Goal: Connect with others: Connect with other users

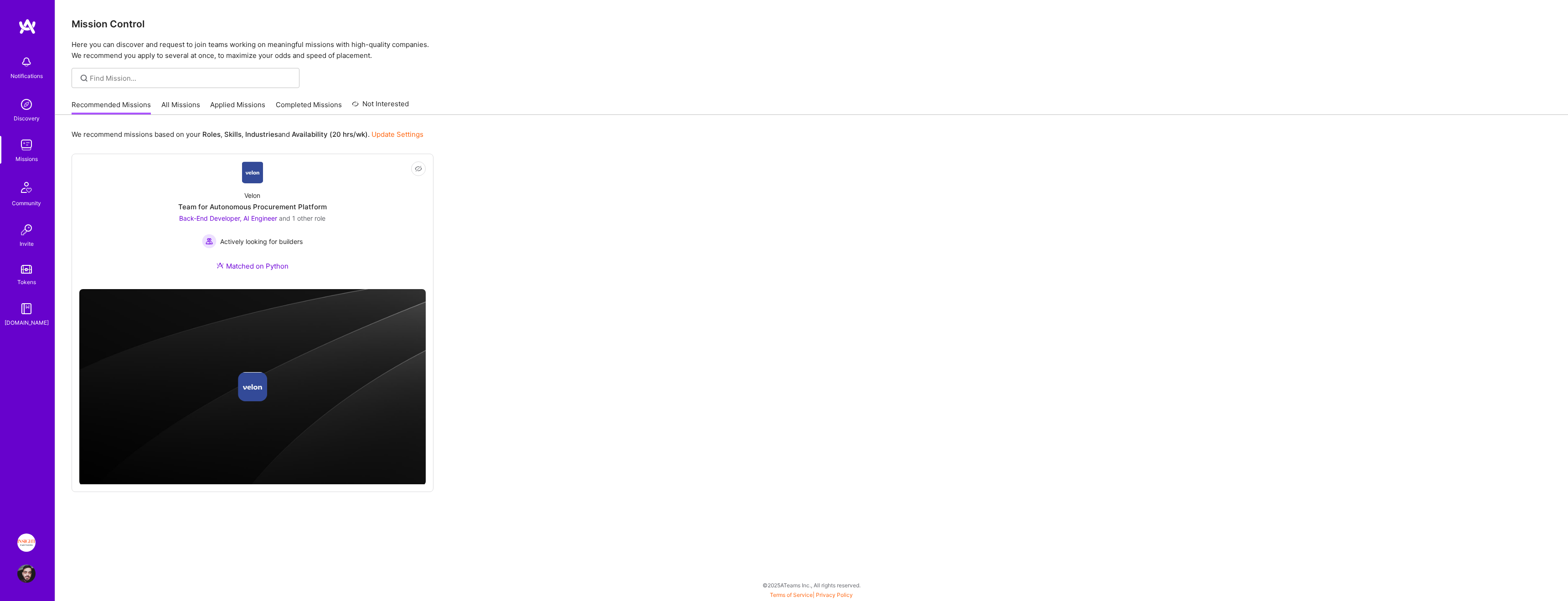
click at [245, 118] on div "We recommend missions based on your Roles , Skills , Industries and Availabilit…" at bounding box center [811, 355] width 1513 height 480
click at [240, 104] on link "Applied Missions" at bounding box center [237, 107] width 55 height 15
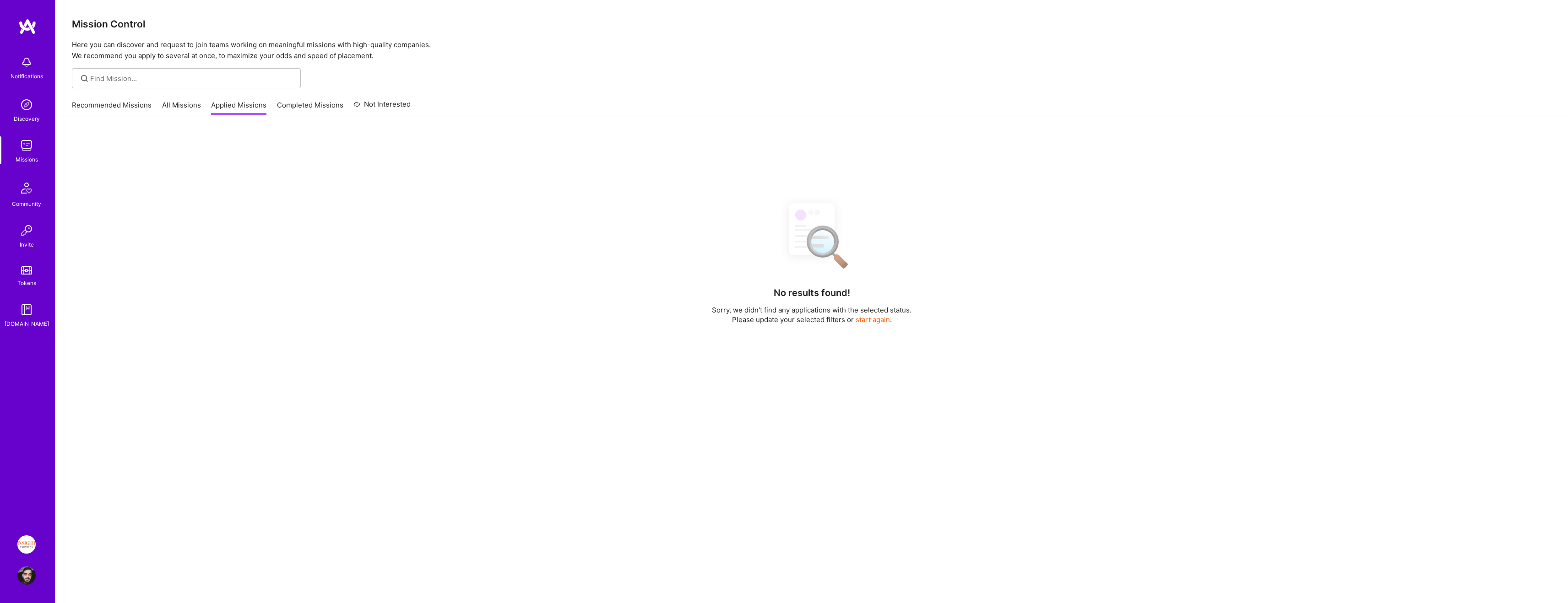
click at [386, 65] on div "Mission Control Here you can discover and request to join teams working on mean…" at bounding box center [812, 344] width 1512 height 689
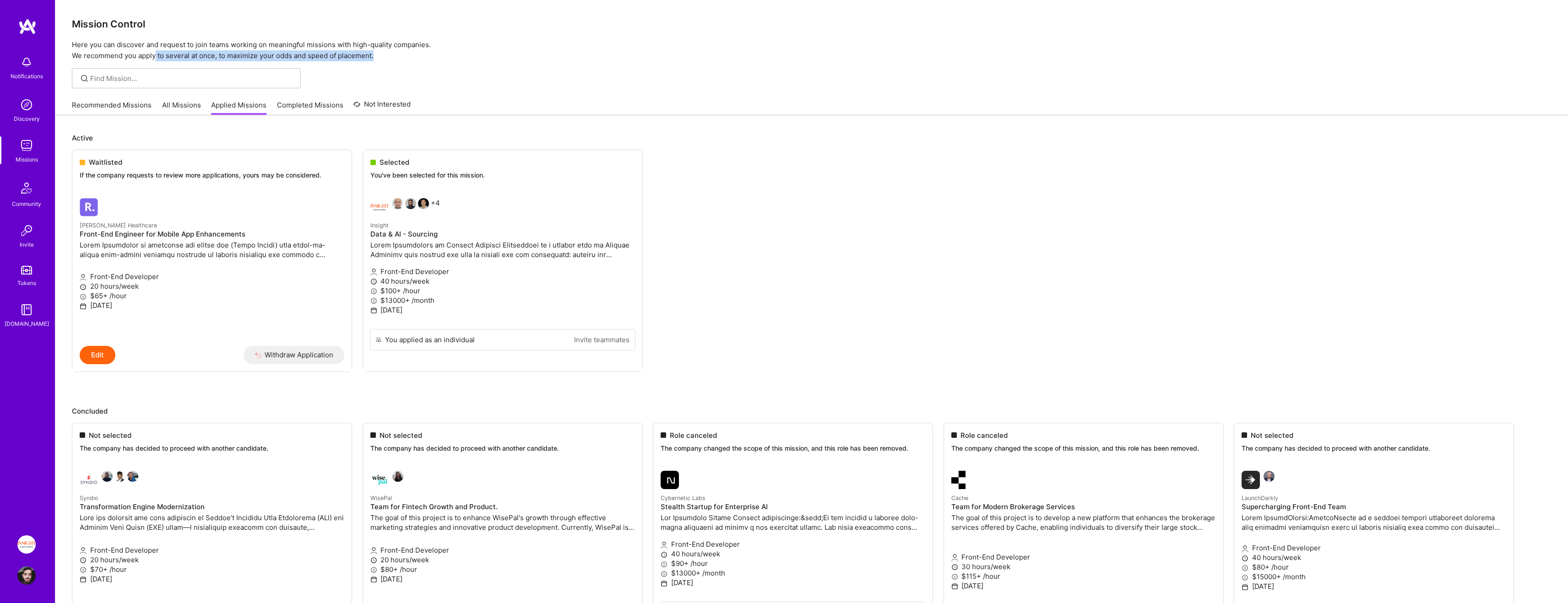
drag, startPoint x: 386, startPoint y: 56, endPoint x: 156, endPoint y: 52, distance: 230.0
click at [156, 52] on p "Here you can discover and request to join teams working on meaningful missions …" at bounding box center [812, 50] width 1479 height 22
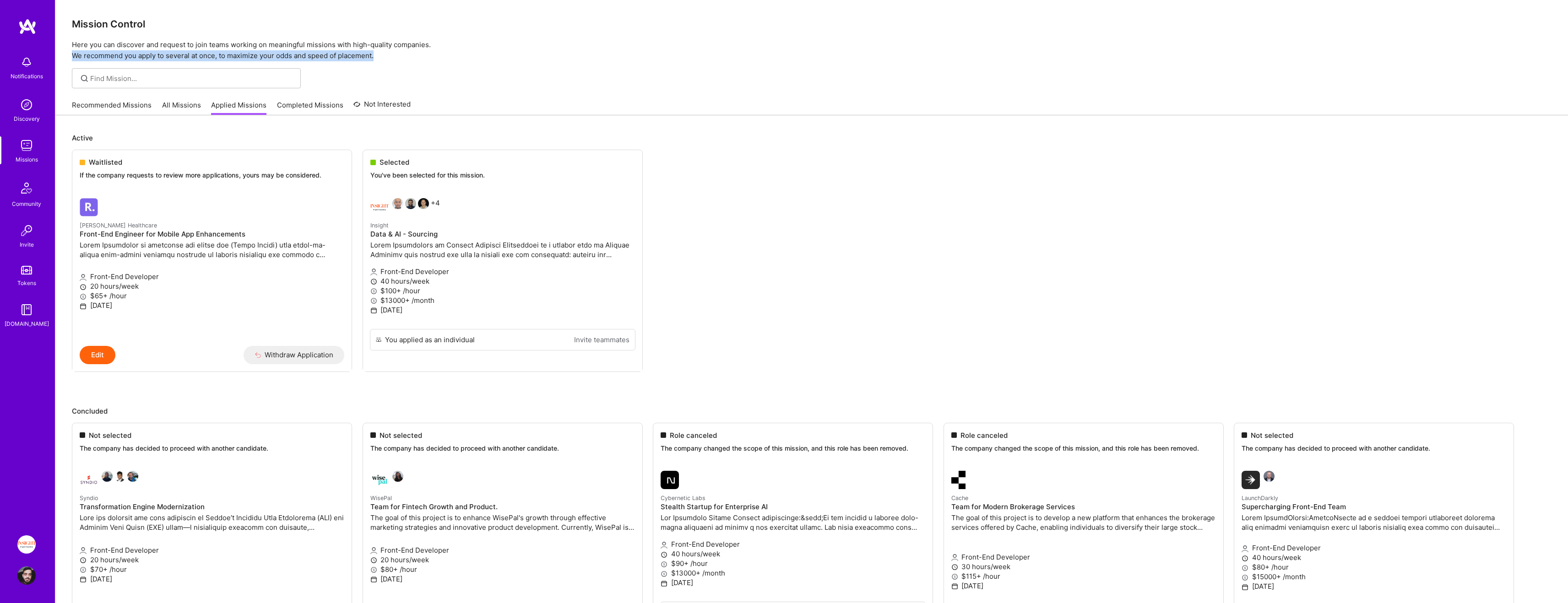
drag, startPoint x: 385, startPoint y: 59, endPoint x: 65, endPoint y: 17, distance: 322.7
click at [65, 17] on div "Mission Control Here you can discover and request to join teams working on mean…" at bounding box center [812, 31] width 1512 height 61
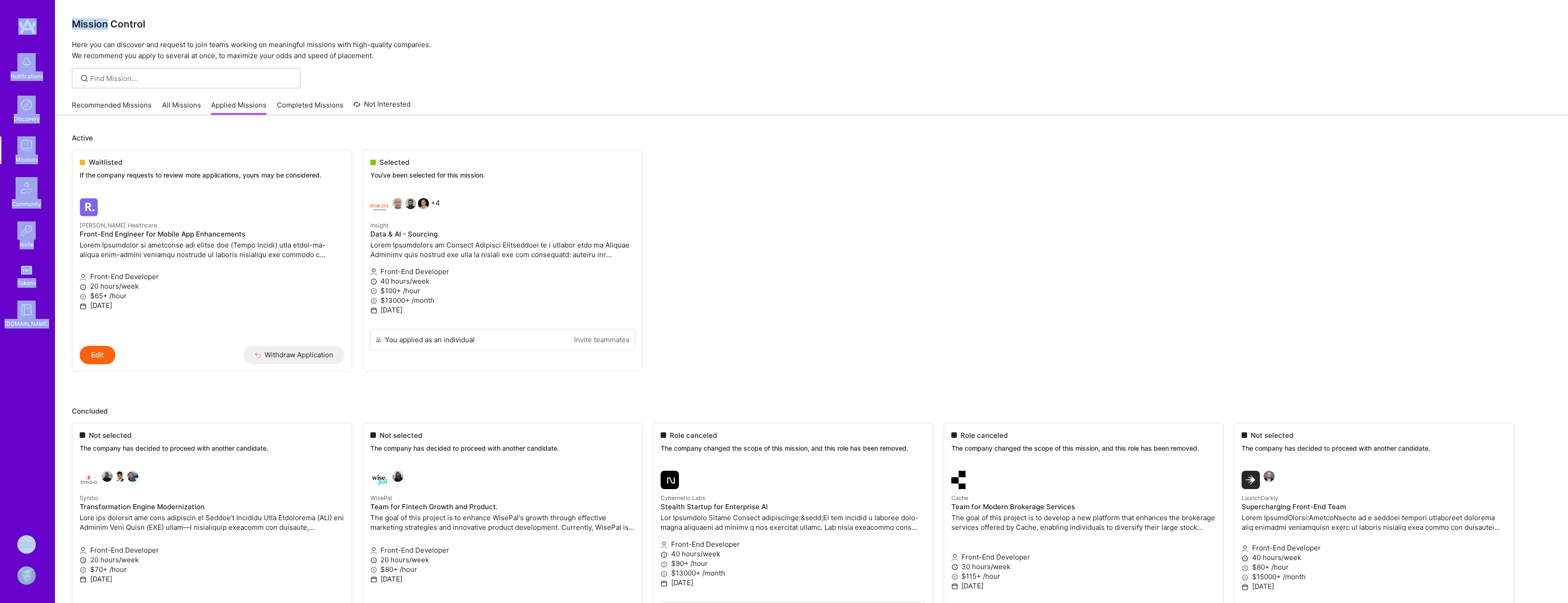
drag, startPoint x: 65, startPoint y: 17, endPoint x: 44, endPoint y: 31, distance: 25.2
click at [76, 18] on h3 "Mission Control" at bounding box center [812, 24] width 1479 height 12
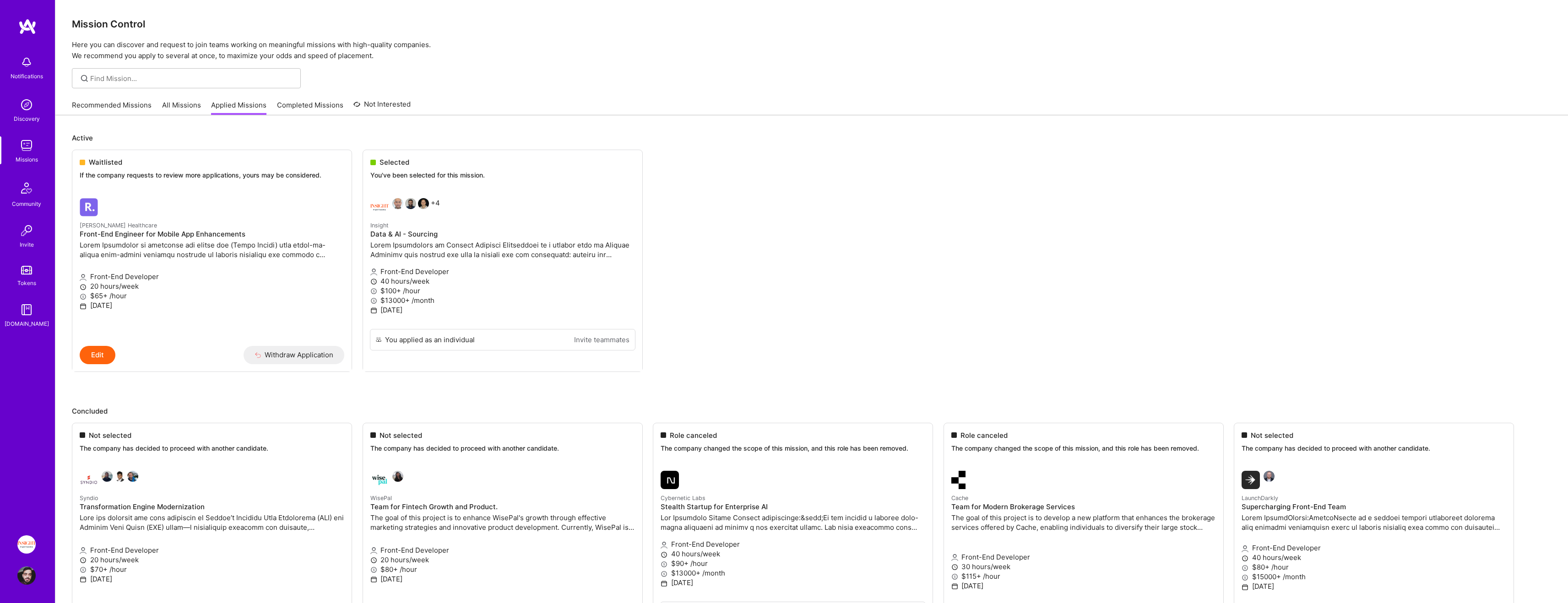
click at [54, 25] on link at bounding box center [28, 26] width 55 height 16
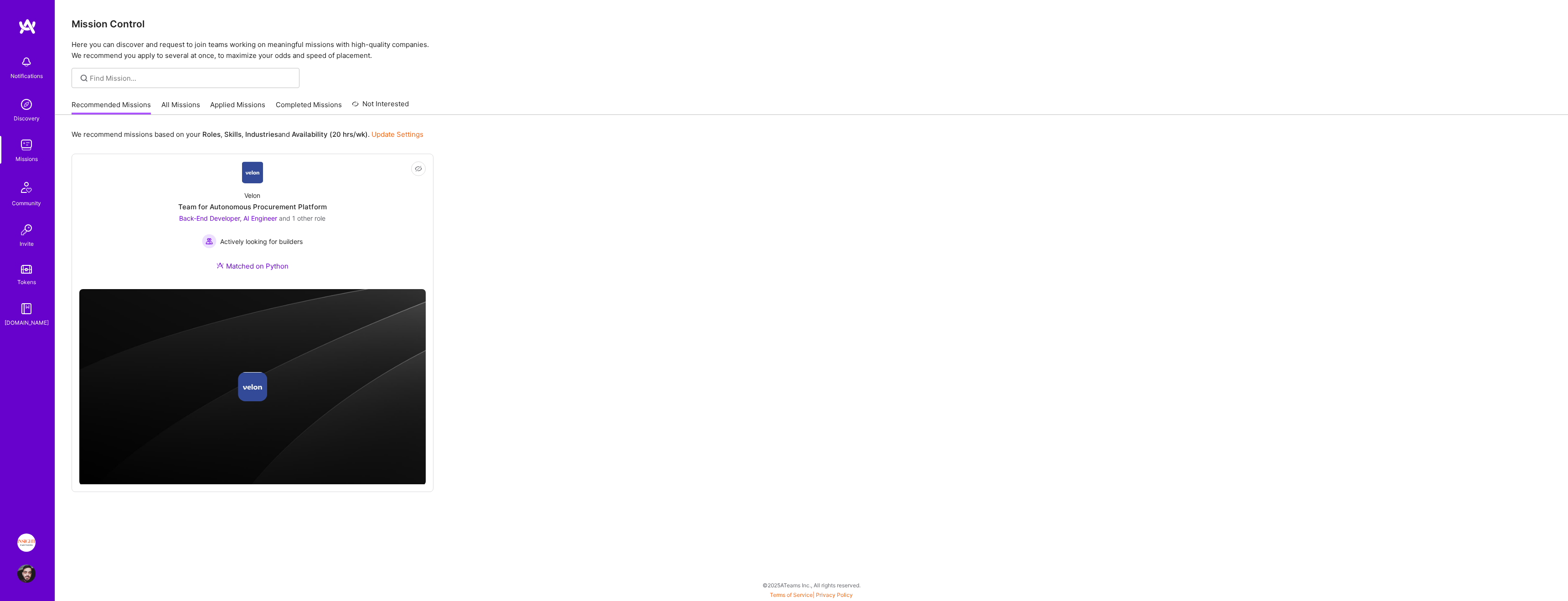
click at [59, 25] on div "Mission Control Here you can discover and request to join teams working on mean…" at bounding box center [811, 30] width 1513 height 61
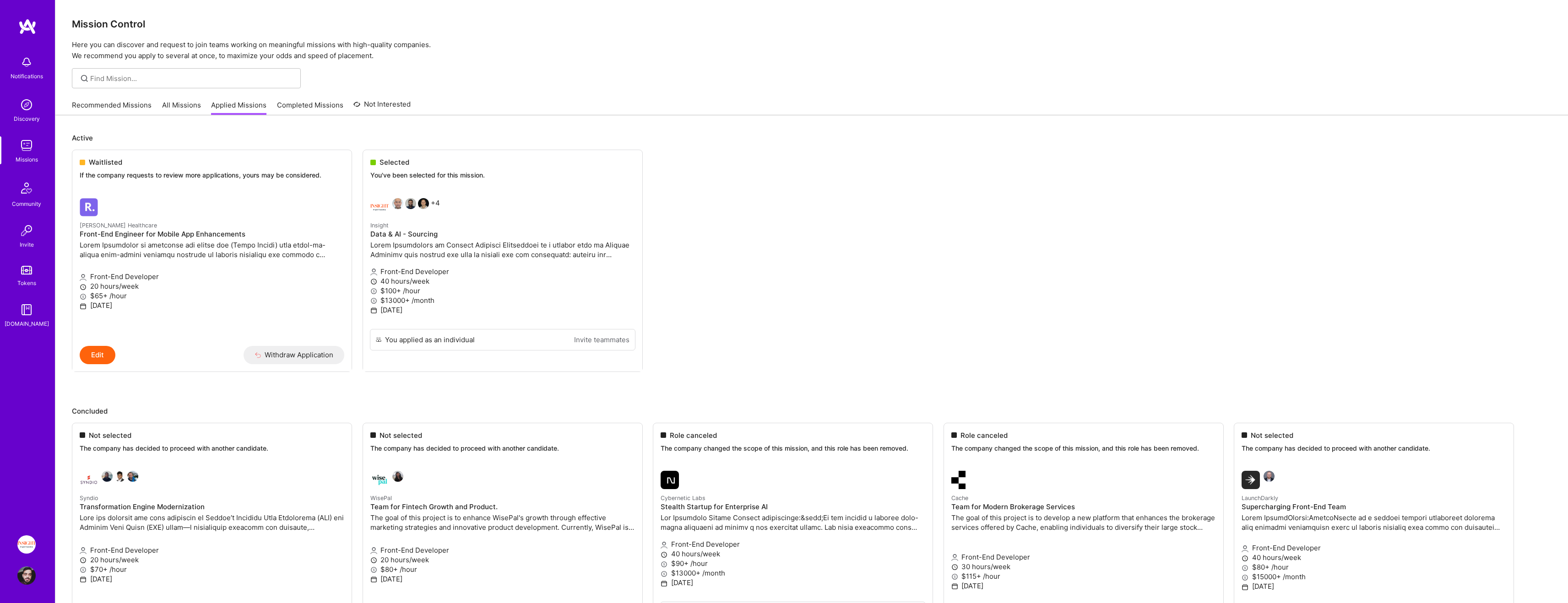
click at [72, 27] on h3 "Mission Control" at bounding box center [812, 24] width 1479 height 12
click at [67, 26] on div "Mission Control Here you can discover and request to join teams working on mean…" at bounding box center [812, 31] width 1512 height 61
drag, startPoint x: 67, startPoint y: 26, endPoint x: 57, endPoint y: 26, distance: 10.0
click at [57, 26] on div "Mission Control Here you can discover and request to join teams working on mean…" at bounding box center [812, 31] width 1512 height 61
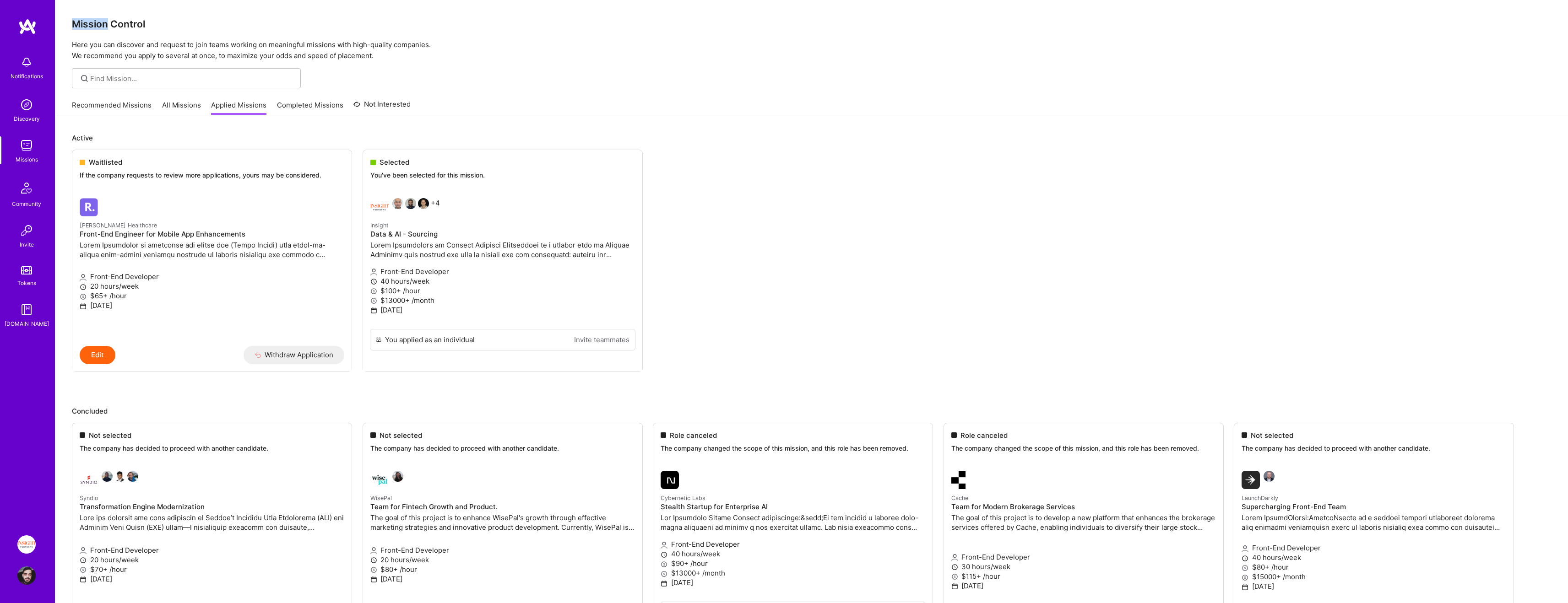
click at [57, 26] on div "Mission Control Here you can discover and request to join teams working on mean…" at bounding box center [812, 31] width 1512 height 61
drag, startPoint x: 57, startPoint y: 26, endPoint x: 417, endPoint y: 56, distance: 361.2
click at [417, 56] on div "Mission Control Here you can discover and request to join teams working on mean…" at bounding box center [812, 31] width 1512 height 61
click at [417, 56] on p "Here you can discover and request to join teams working on meaningful missions …" at bounding box center [812, 50] width 1479 height 22
drag, startPoint x: 417, startPoint y: 56, endPoint x: 302, endPoint y: 56, distance: 115.0
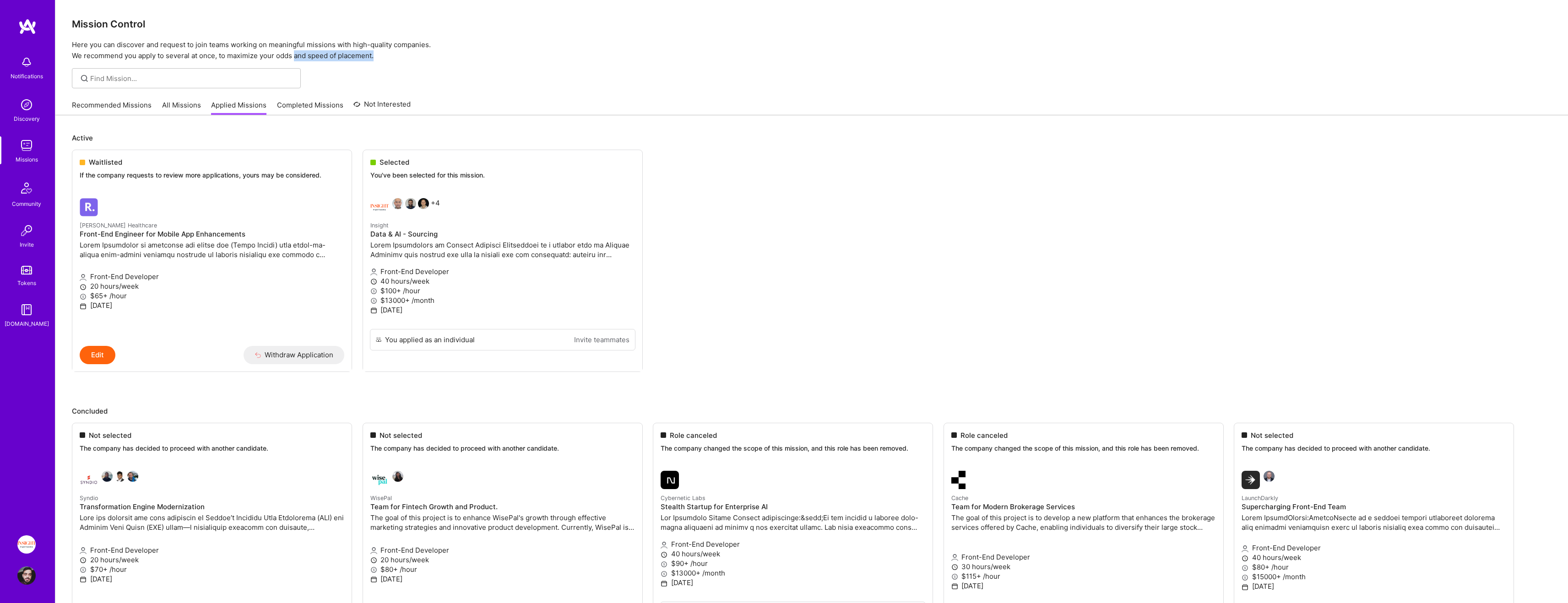
click at [302, 56] on p "Here you can discover and request to join teams working on meaningful missions …" at bounding box center [812, 50] width 1479 height 22
click at [46, 177] on link "Community" at bounding box center [26, 193] width 57 height 32
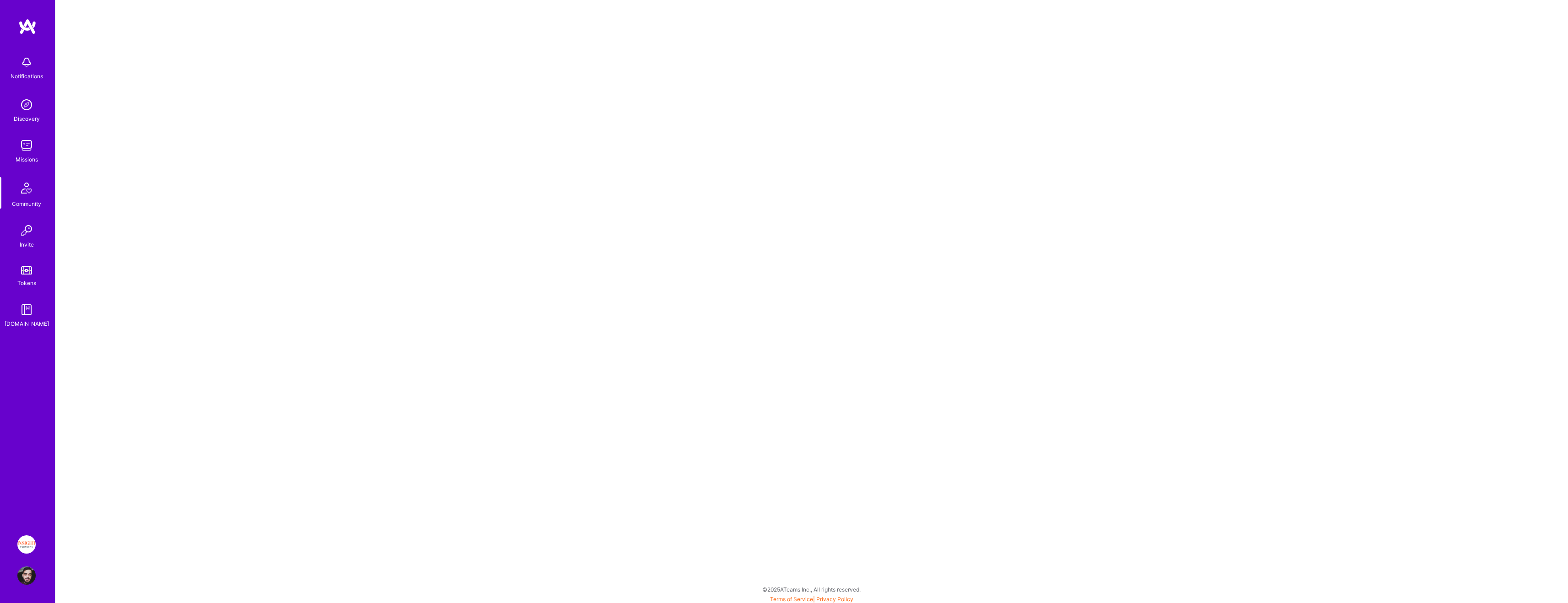
scroll to position [2, 0]
click at [20, 154] on img at bounding box center [26, 145] width 18 height 18
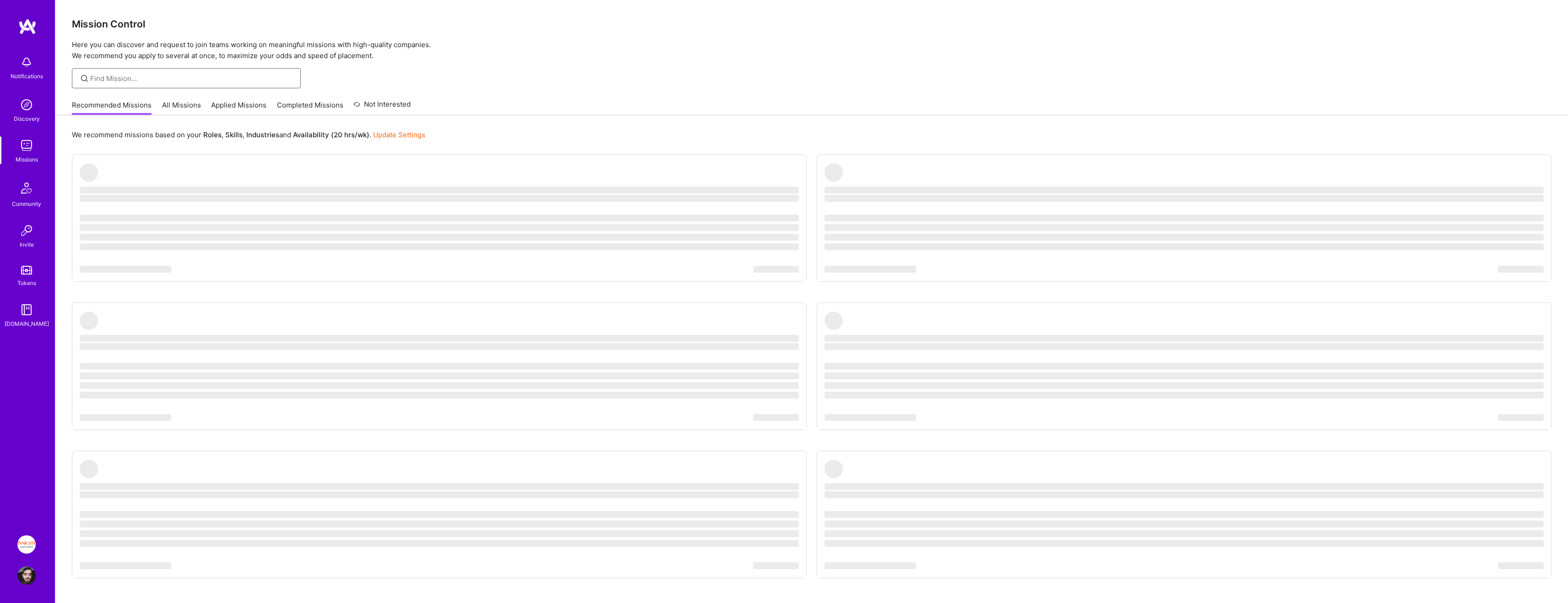
click at [128, 79] on input at bounding box center [192, 79] width 204 height 10
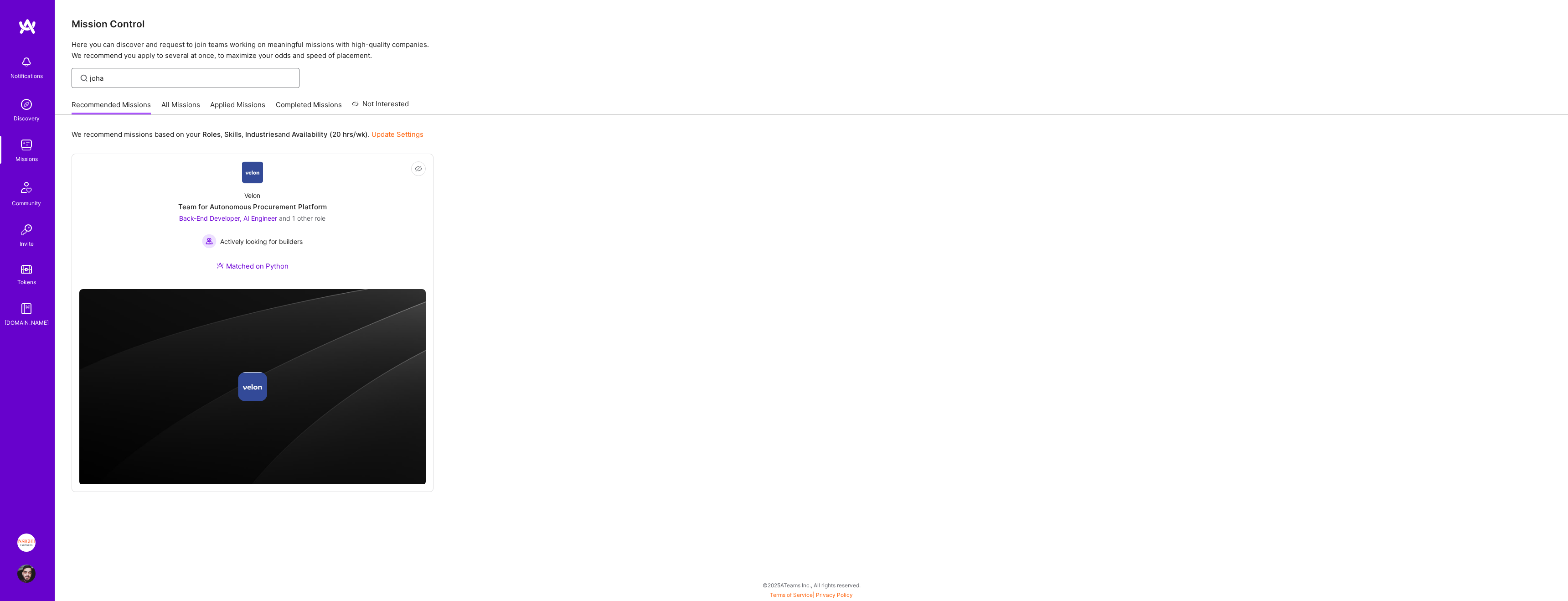
type input "[PERSON_NAME]"
click at [40, 116] on link "Discovery" at bounding box center [26, 110] width 57 height 28
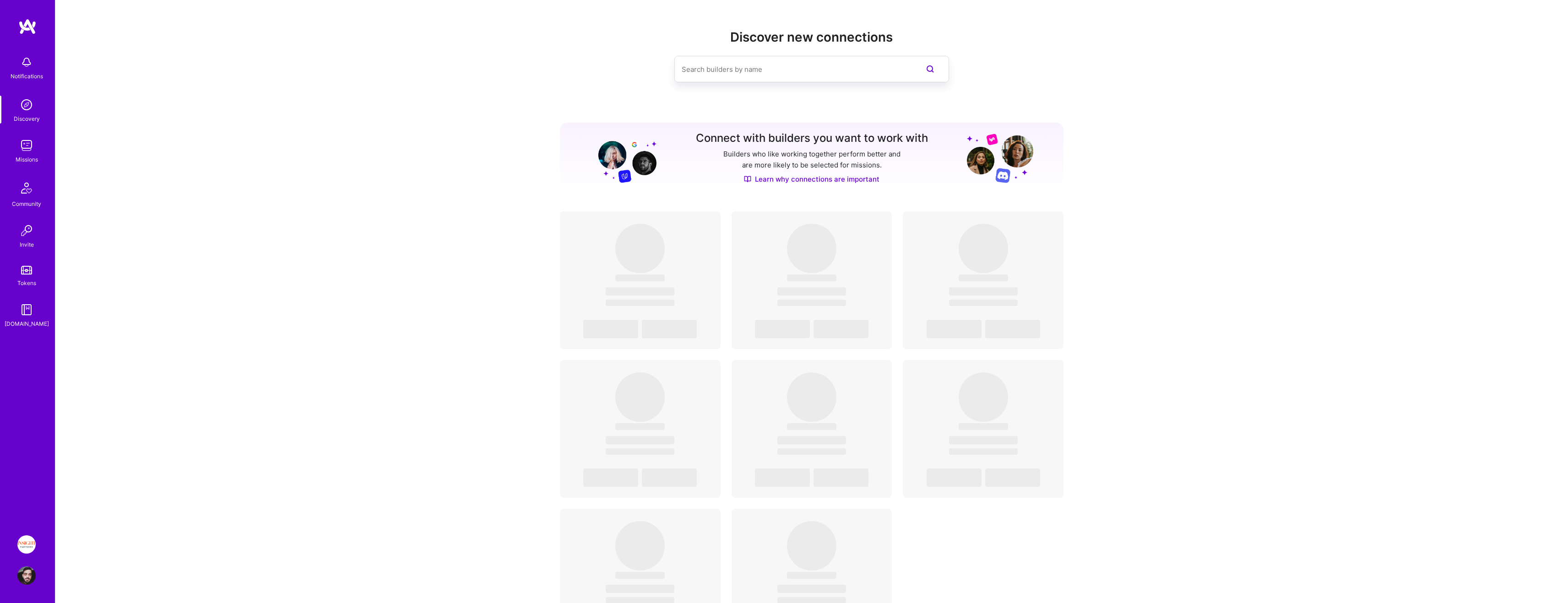
click at [880, 69] on input at bounding box center [793, 69] width 223 height 23
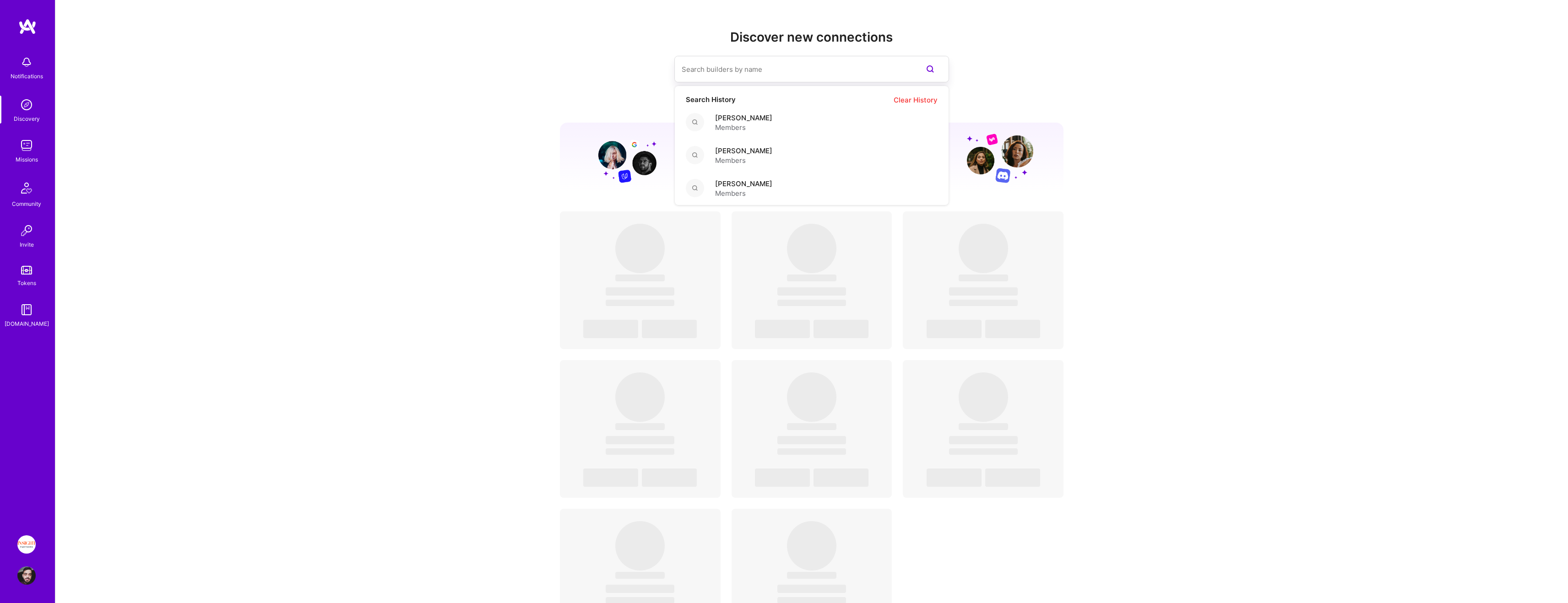
paste input "[PERSON_NAME]"
type input "[PERSON_NAME]"
click at [717, 155] on span "[PERSON_NAME]" at bounding box center [744, 151] width 57 height 10
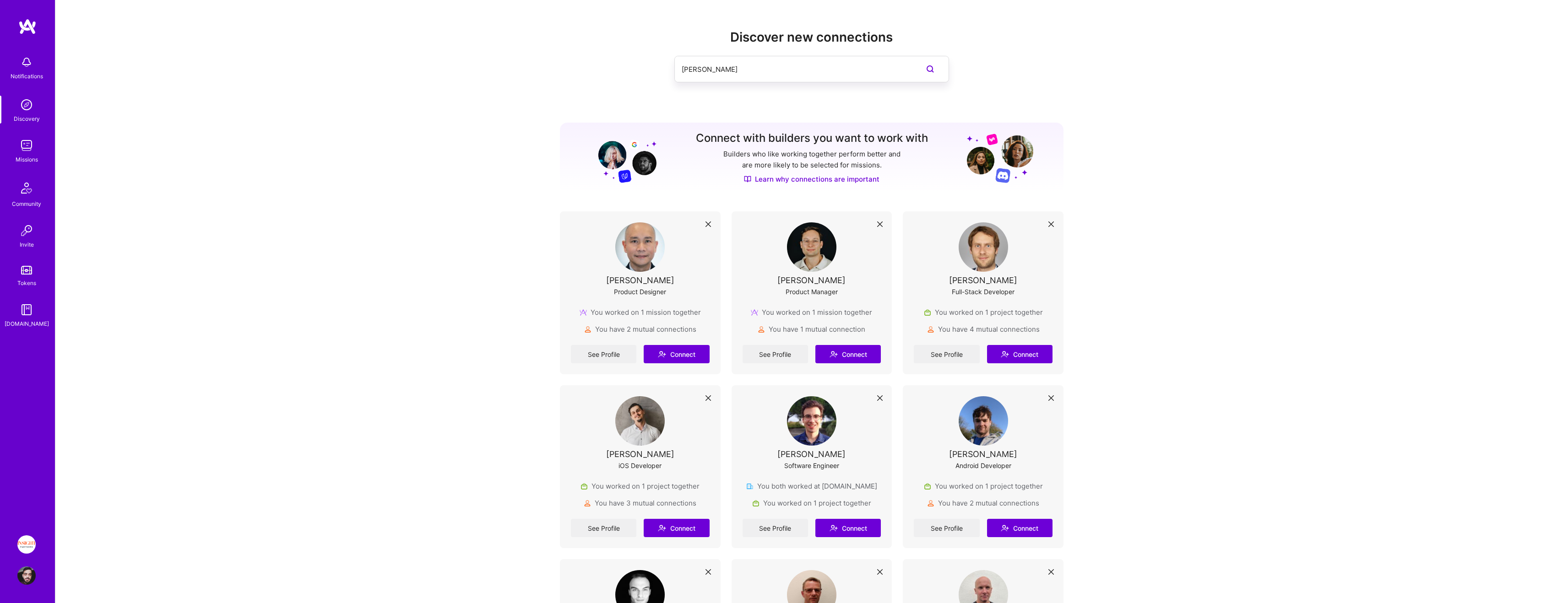
click at [837, 74] on input "[PERSON_NAME]" at bounding box center [793, 69] width 223 height 23
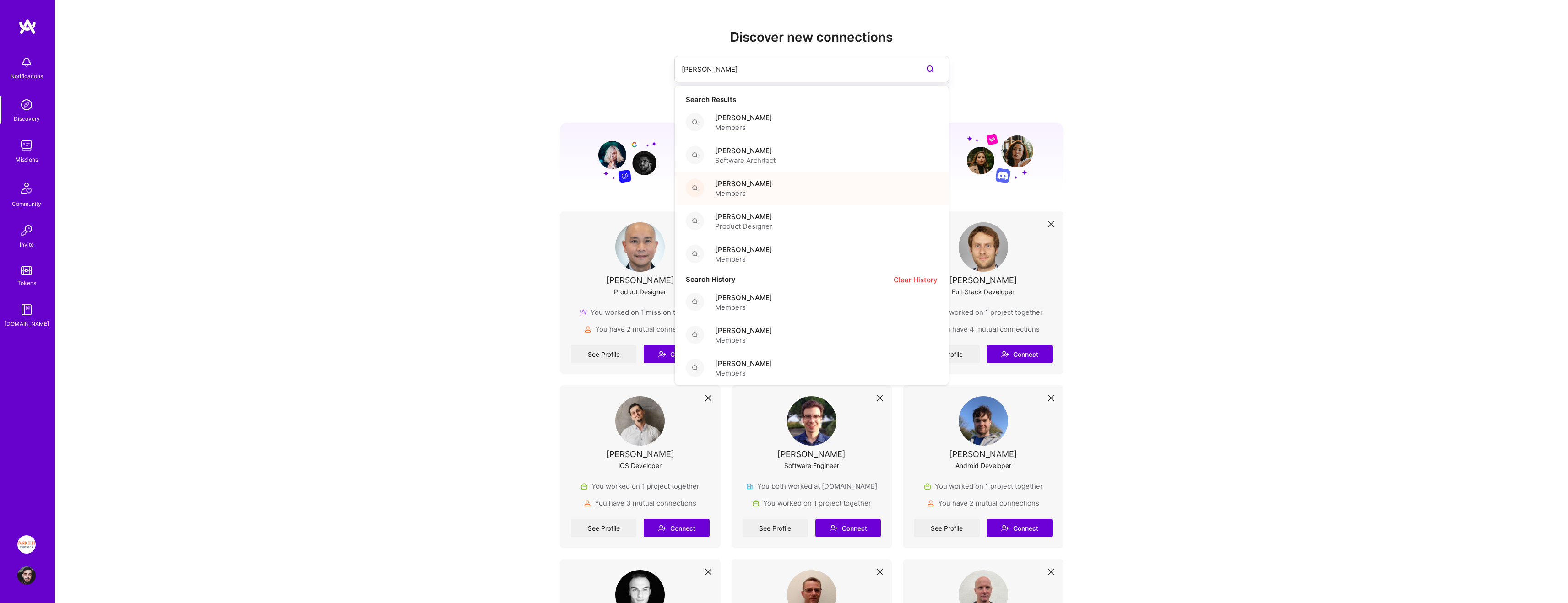
click at [783, 194] on div "[PERSON_NAME] Members" at bounding box center [812, 189] width 274 height 33
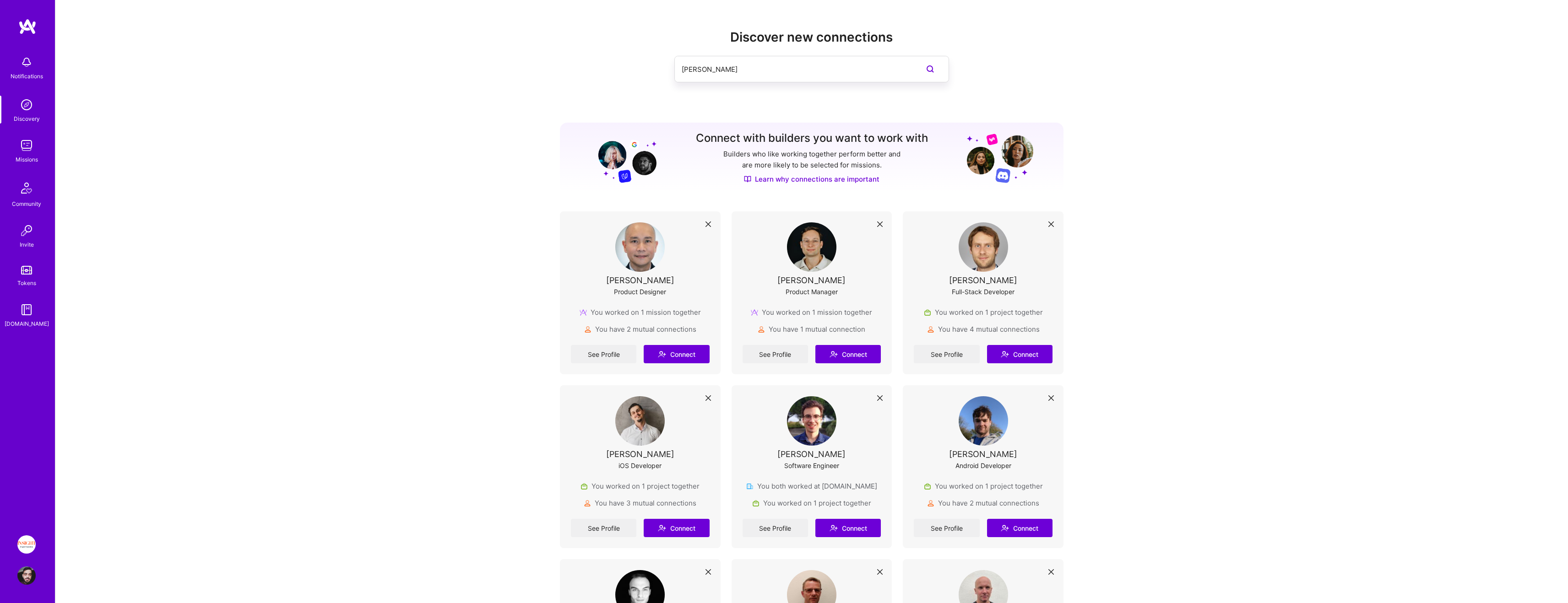
click at [721, 64] on input "[PERSON_NAME]" at bounding box center [793, 69] width 223 height 23
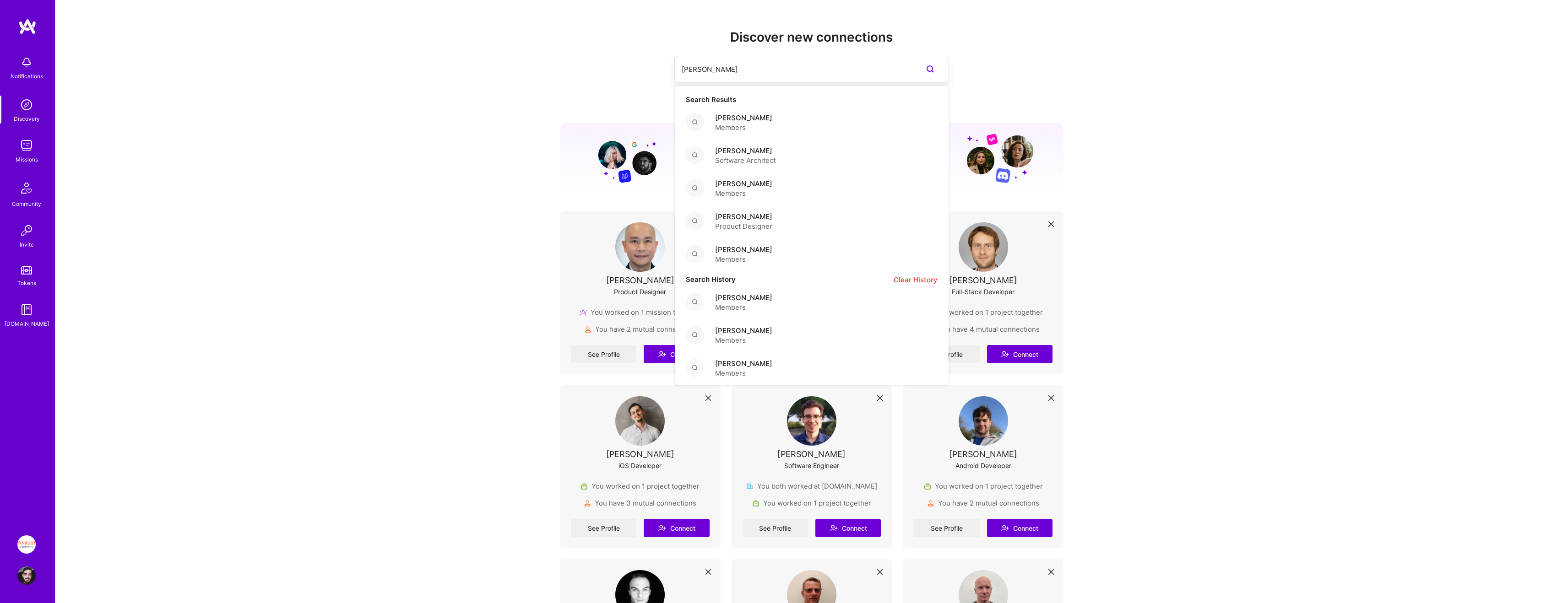
click at [726, 71] on input "[PERSON_NAME]" at bounding box center [793, 69] width 223 height 23
click at [732, 72] on input "[PERSON_NAME]" at bounding box center [793, 69] width 223 height 23
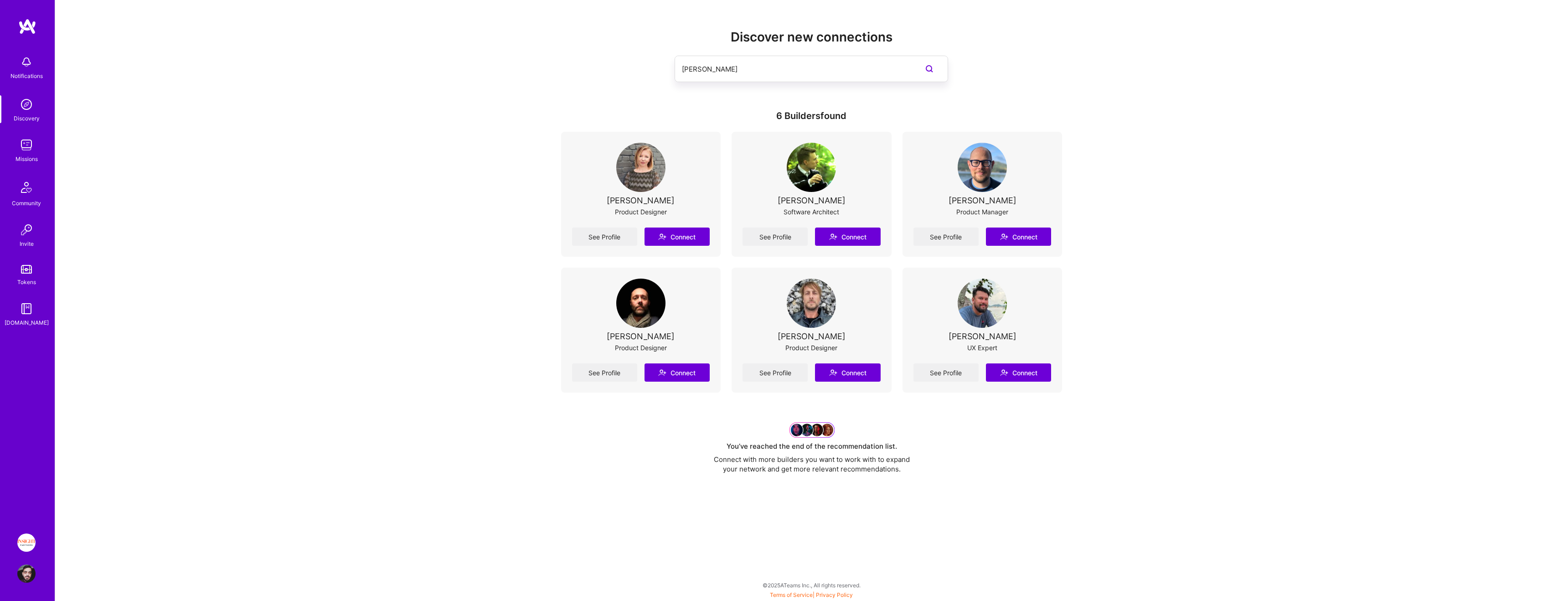
click at [732, 70] on input "[PERSON_NAME]" at bounding box center [793, 69] width 222 height 23
click at [436, 79] on div "Discover new connections [PERSON_NAME] 6 Builders found [PERSON_NAME] Product D…" at bounding box center [811, 259] width 1513 height 519
drag, startPoint x: 476, startPoint y: 179, endPoint x: 488, endPoint y: 174, distance: 13.0
click at [488, 174] on div "Discover new connections [PERSON_NAME] 6 Builders found [PERSON_NAME] Product D…" at bounding box center [811, 259] width 1513 height 519
drag, startPoint x: 902, startPoint y: 474, endPoint x: 701, endPoint y: 436, distance: 204.6
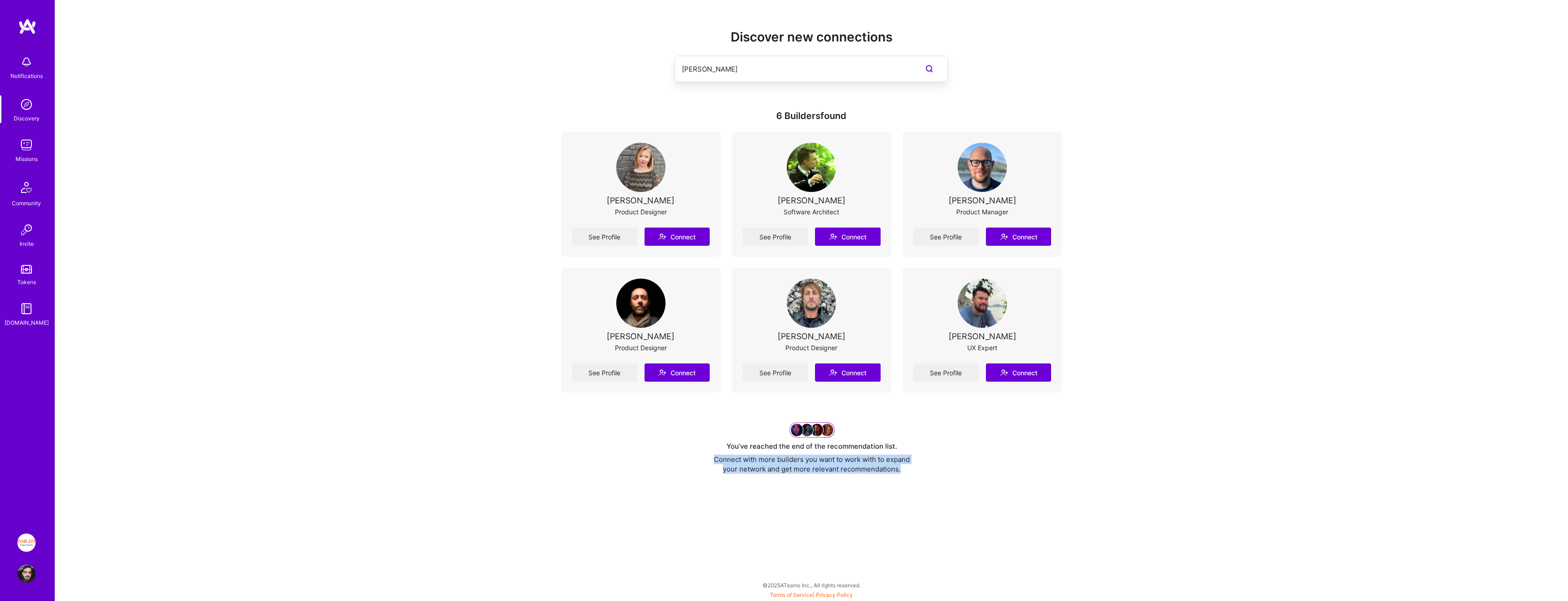
click at [701, 436] on div "Discover new connections [PERSON_NAME] 6 Builders found [PERSON_NAME] Product D…" at bounding box center [811, 259] width 1513 height 519
click at [935, 443] on div "Discover new connections [PERSON_NAME] 6 Builders found [PERSON_NAME] Product D…" at bounding box center [812, 251] width 502 height 444
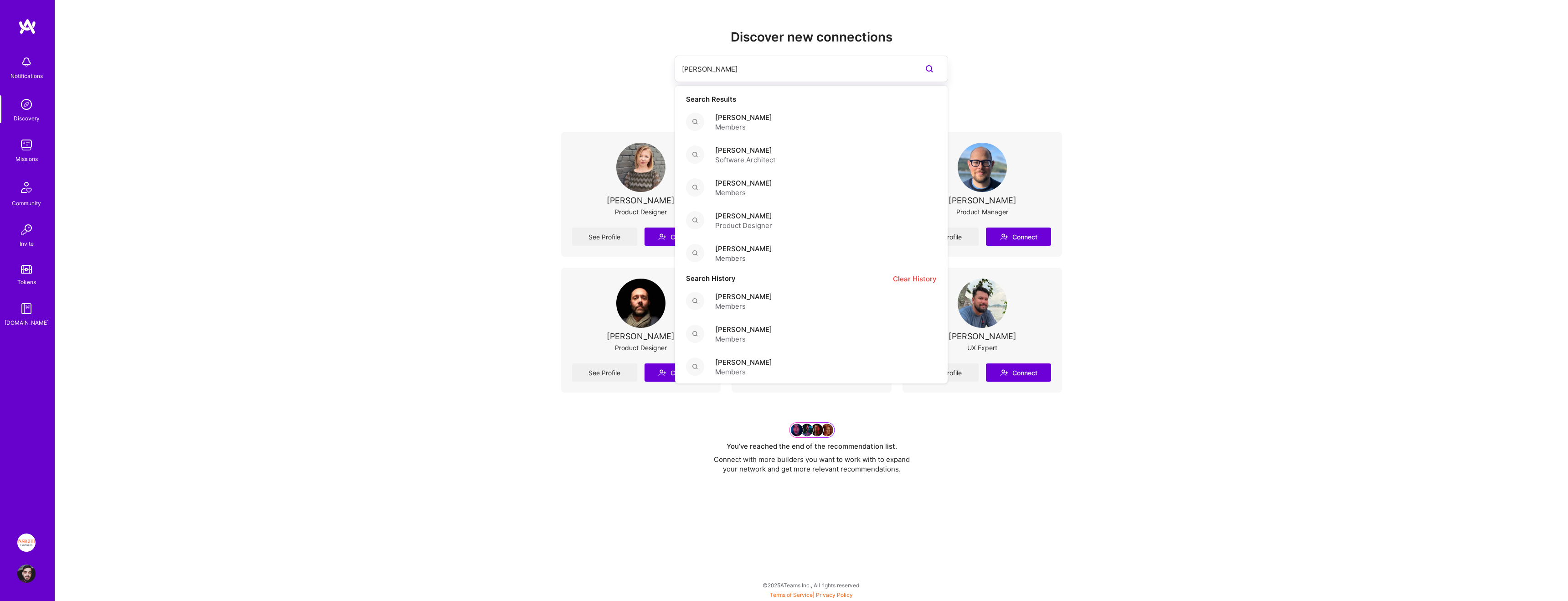
drag, startPoint x: 711, startPoint y: 66, endPoint x: 603, endPoint y: 65, distance: 108.0
click at [603, 65] on div "[PERSON_NAME] Search Results [PERSON_NAME] Members [PERSON_NAME] Software Archi…" at bounding box center [812, 68] width 502 height 26
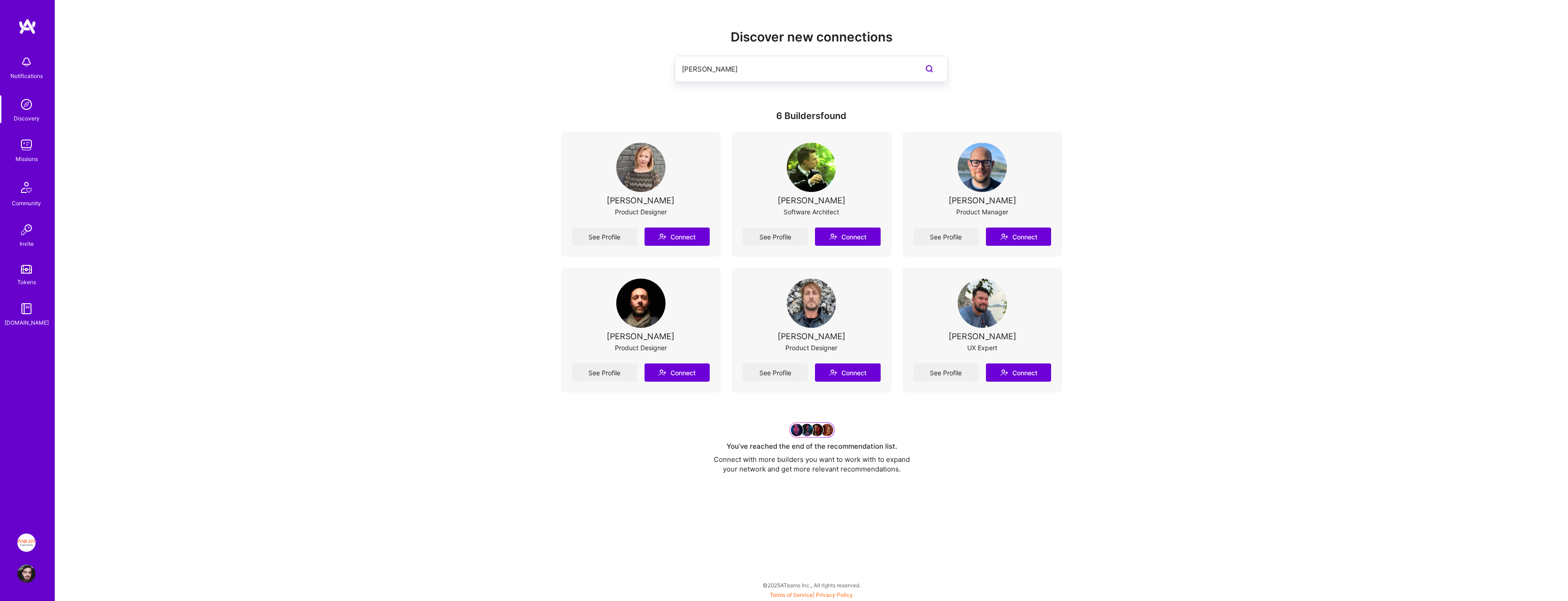
click at [603, 65] on div "[PERSON_NAME]" at bounding box center [812, 68] width 502 height 26
drag, startPoint x: 684, startPoint y: 68, endPoint x: 654, endPoint y: 68, distance: 30.0
click at [654, 68] on div "[PERSON_NAME]" at bounding box center [812, 68] width 502 height 26
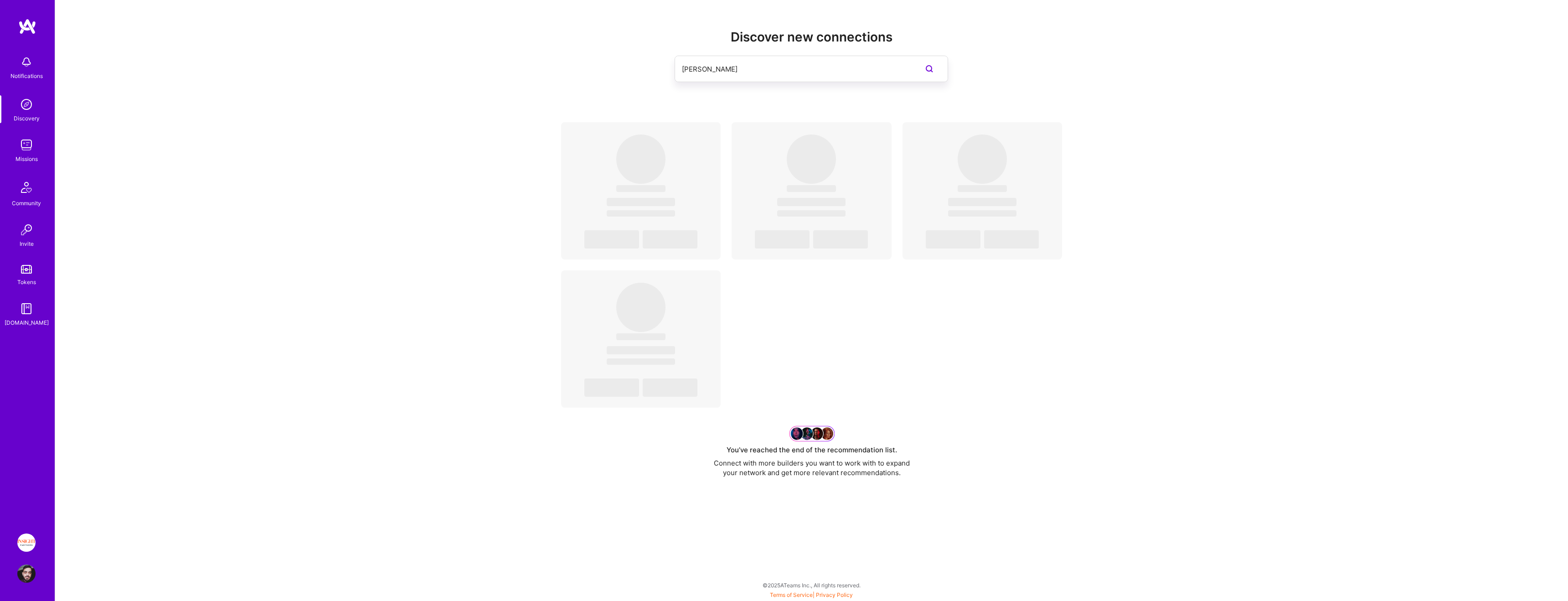
click at [736, 75] on input "[PERSON_NAME]" at bounding box center [793, 69] width 222 height 23
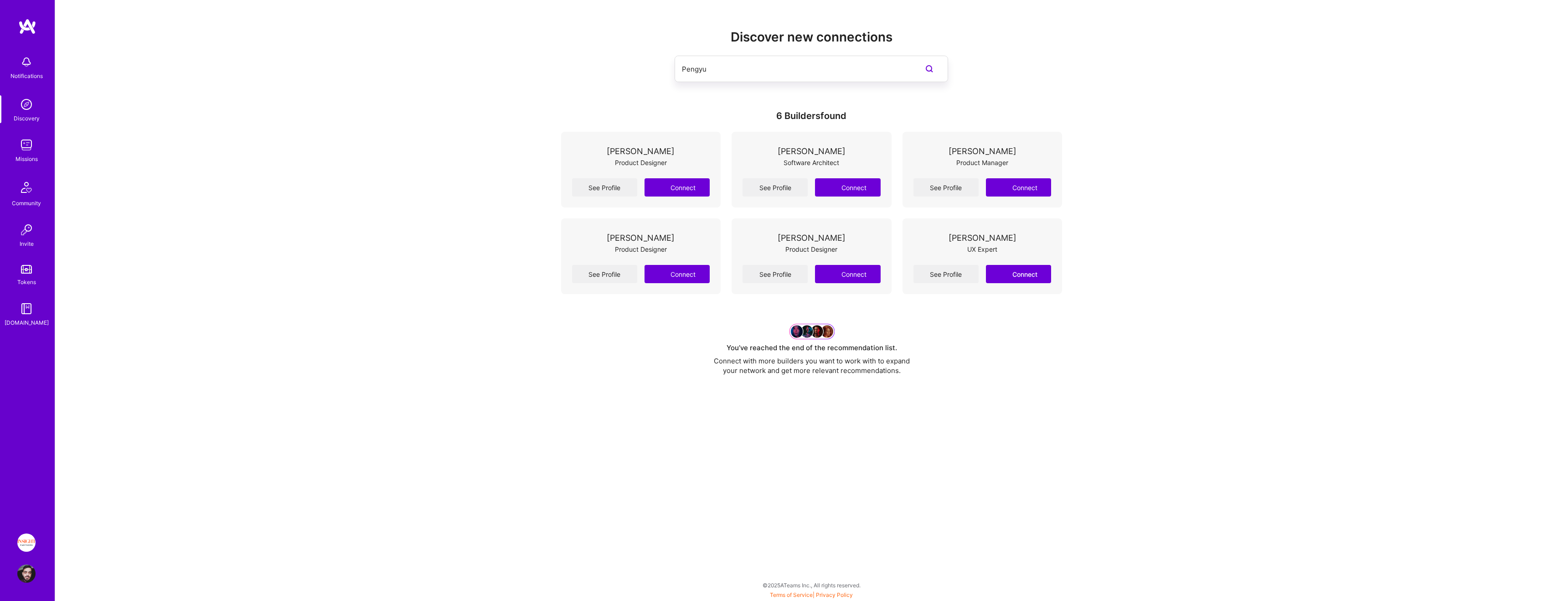
type input "Pengyu"
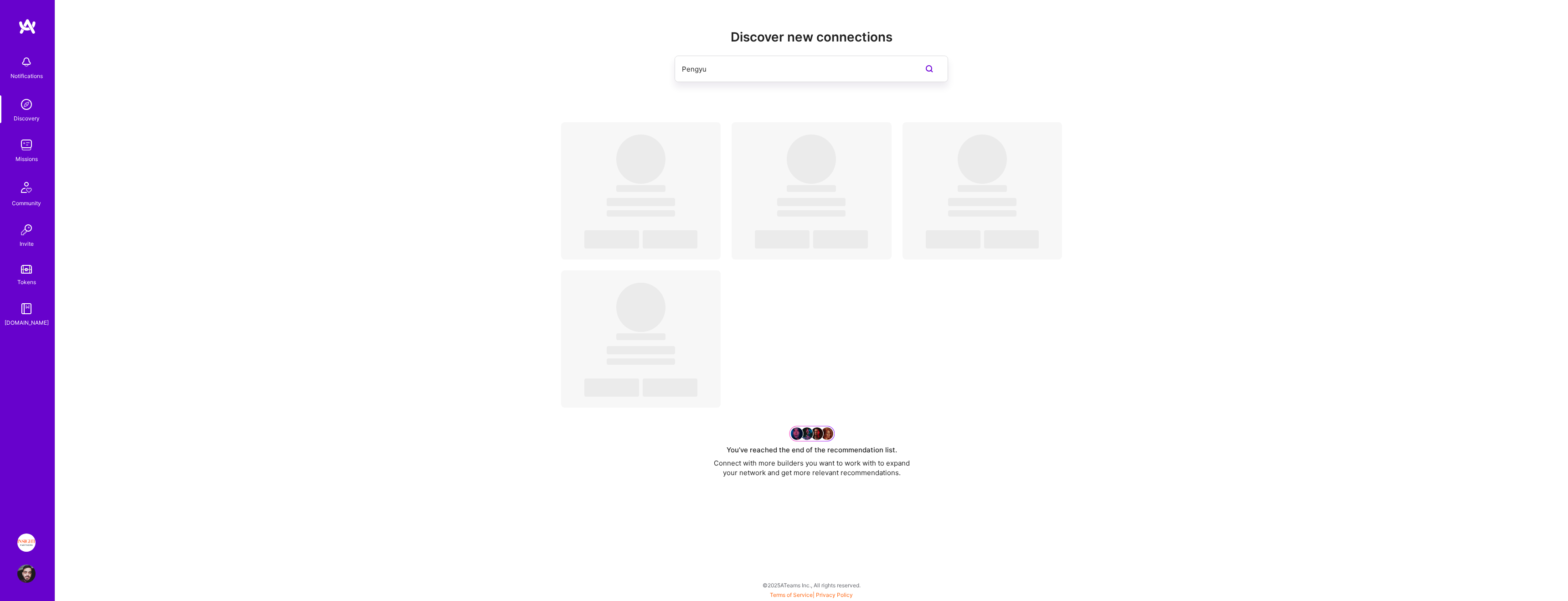
click at [751, 74] on input "Pengyu" at bounding box center [793, 69] width 222 height 23
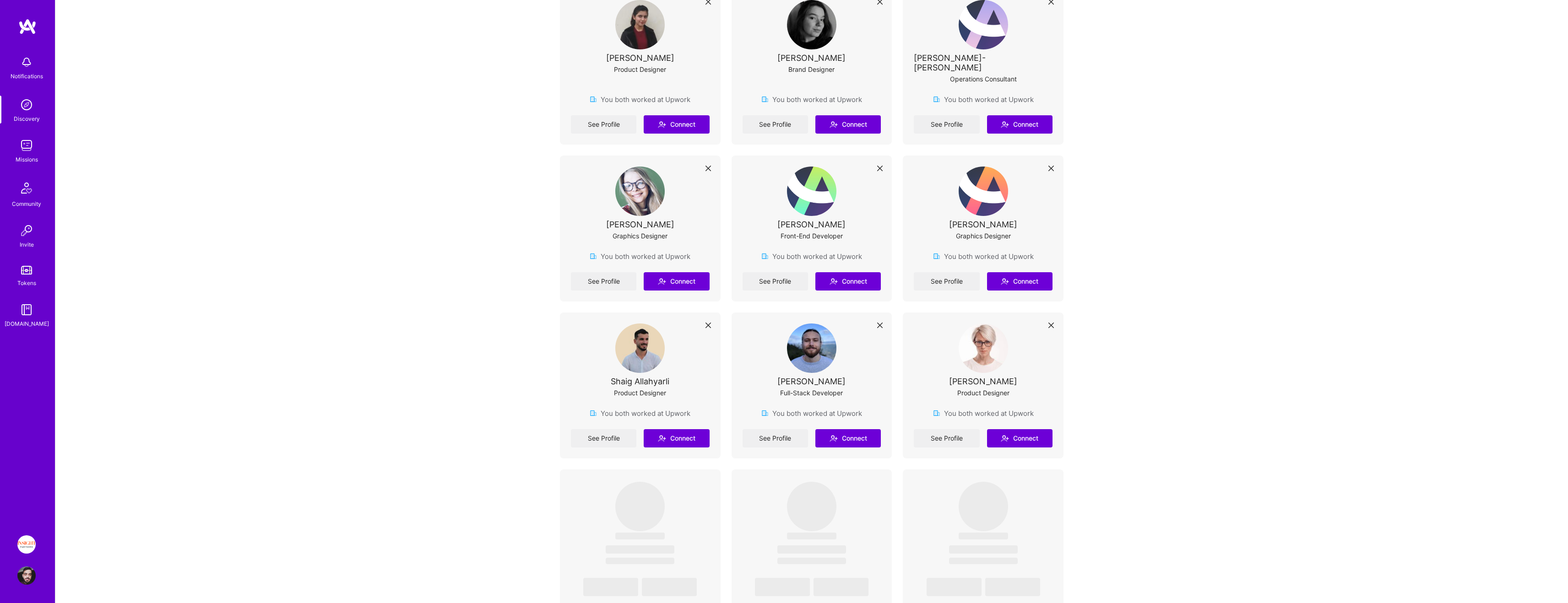
scroll to position [3006, 0]
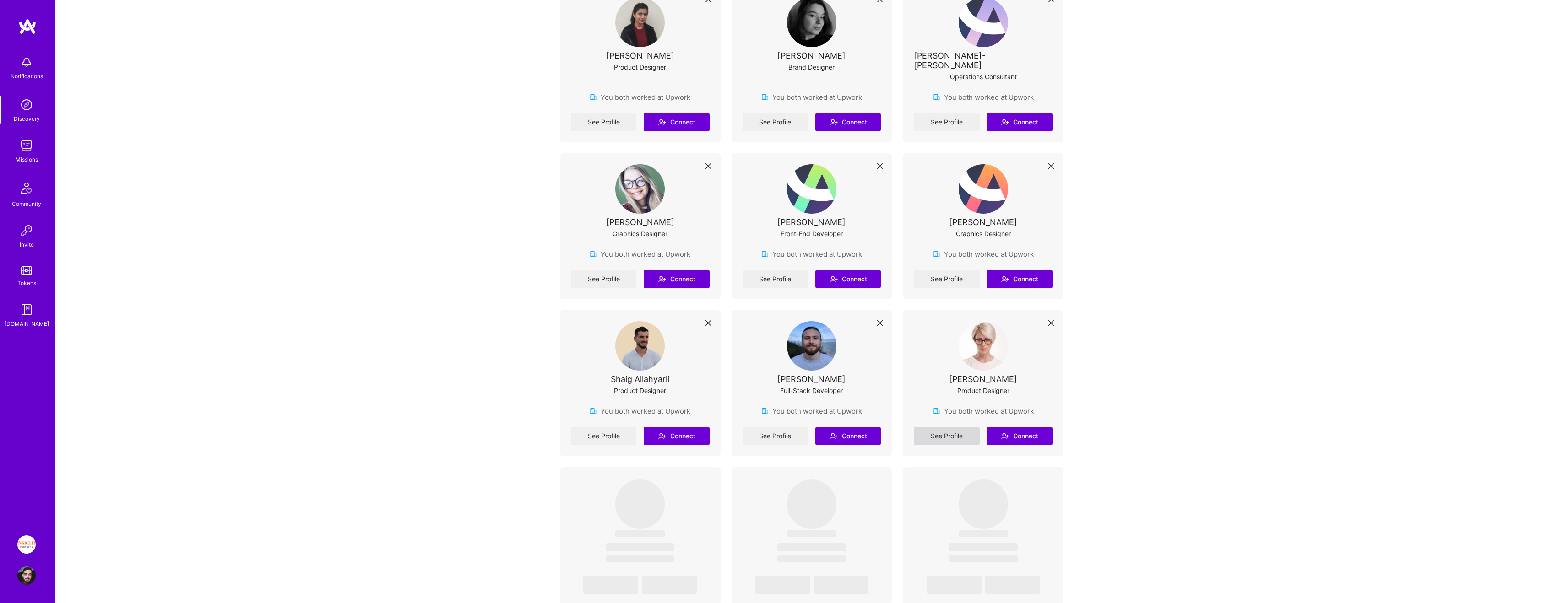
click at [962, 427] on link "See Profile" at bounding box center [946, 436] width 65 height 18
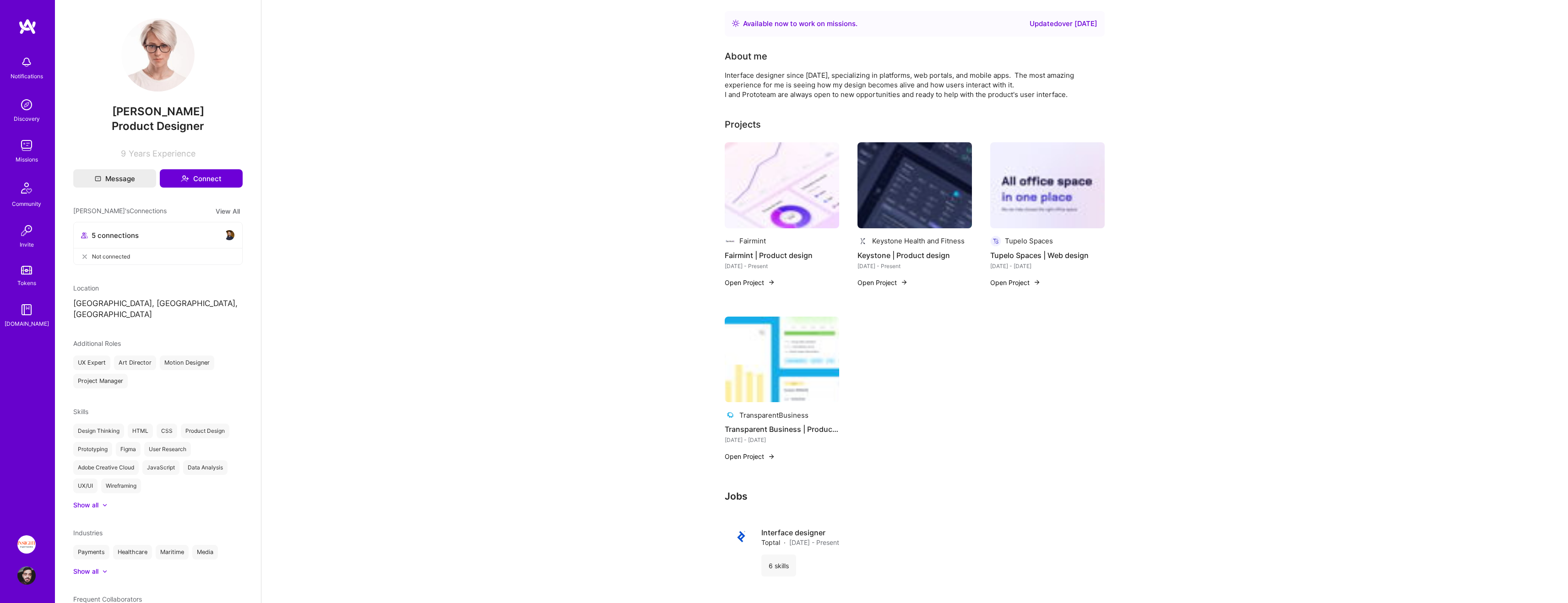
click at [152, 48] on img at bounding box center [158, 55] width 73 height 73
click at [24, 150] on img at bounding box center [26, 145] width 18 height 18
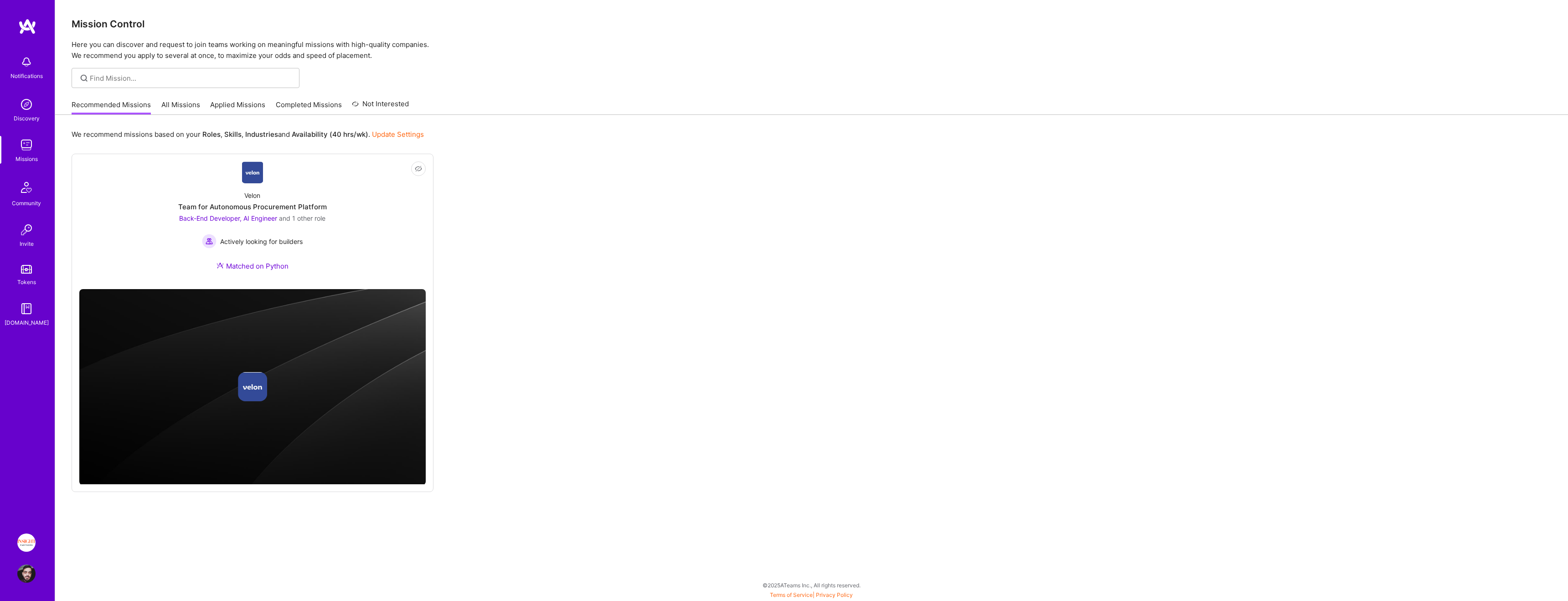
click at [23, 278] on div "Tokens" at bounding box center [26, 282] width 19 height 10
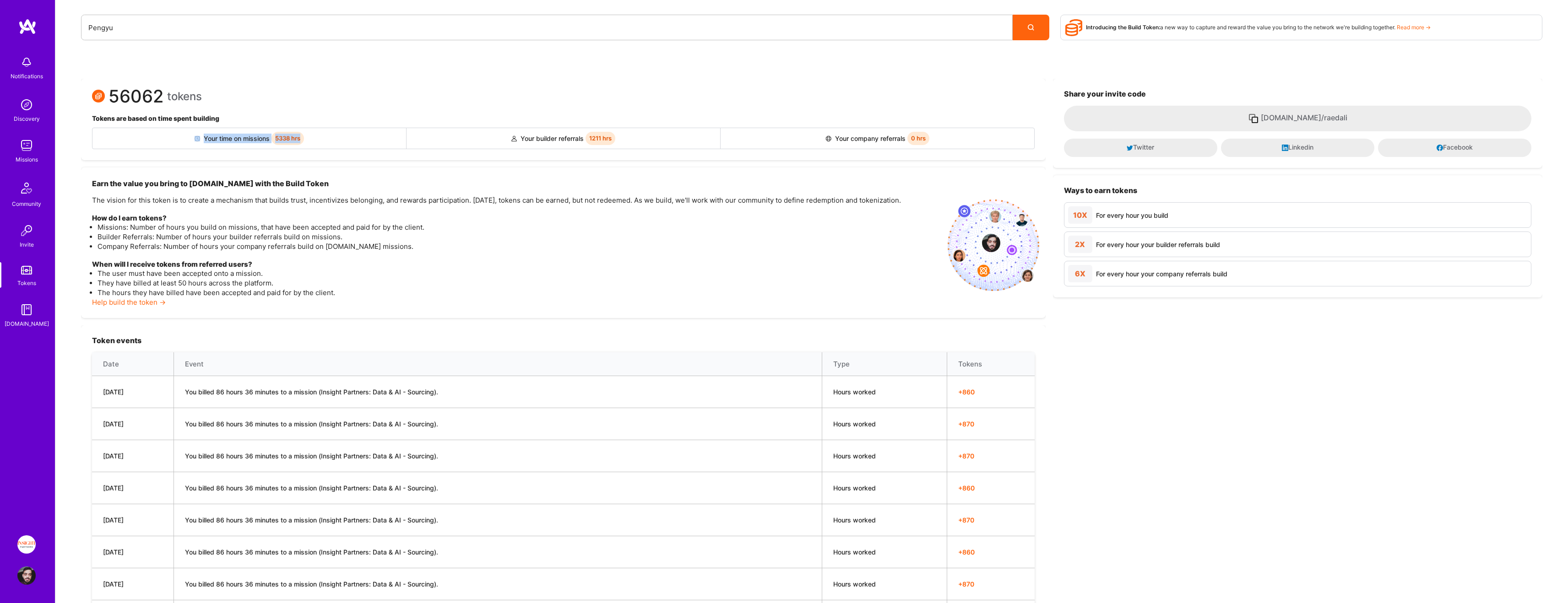
drag, startPoint x: 314, startPoint y: 136, endPoint x: 125, endPoint y: 136, distance: 189.0
click at [132, 136] on div "Your time on missions 5338 hrs" at bounding box center [249, 139] width 314 height 21
click at [125, 136] on div "Your time on missions 5338 hrs" at bounding box center [249, 139] width 314 height 21
drag, startPoint x: 203, startPoint y: 148, endPoint x: 199, endPoint y: 141, distance: 8.1
click at [203, 148] on div "Your time on missions 5338 hrs Your builder referrals 1211 hrs Your company ref…" at bounding box center [564, 138] width 943 height 21
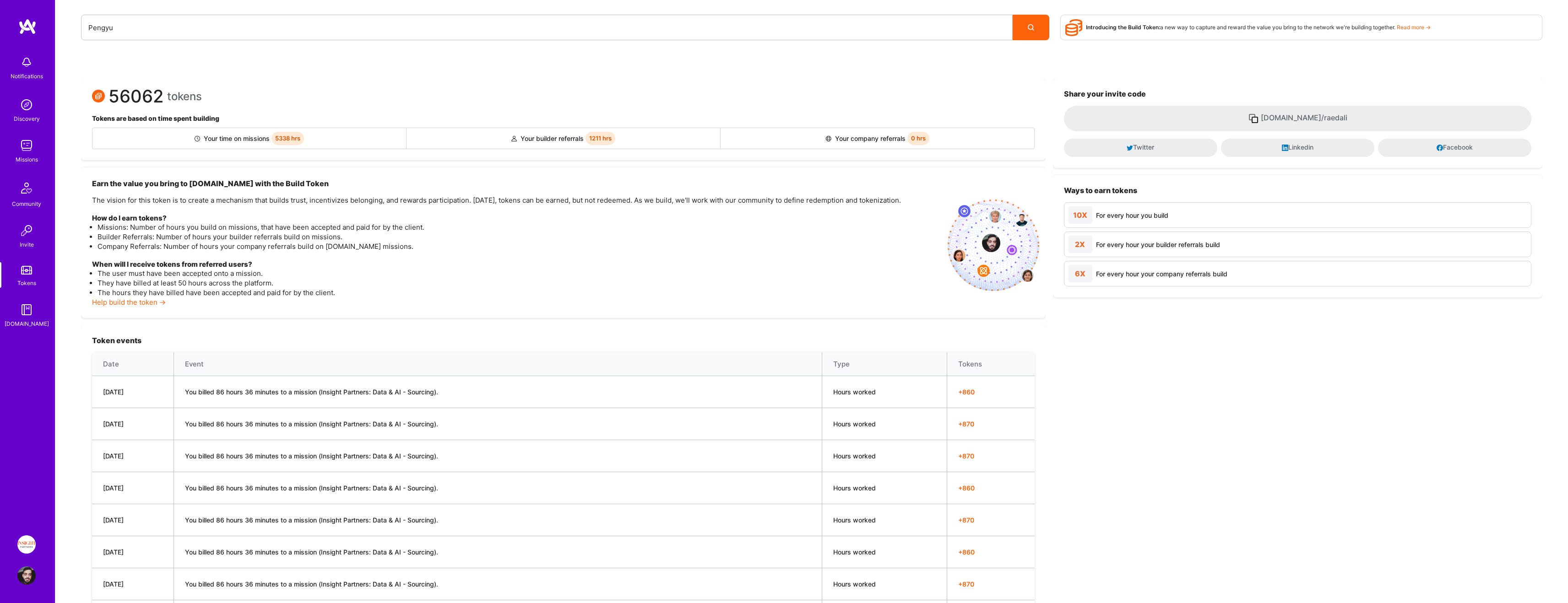
click at [197, 137] on img at bounding box center [197, 138] width 6 height 5
drag, startPoint x: 197, startPoint y: 137, endPoint x: 393, endPoint y: 137, distance: 196.0
click at [393, 137] on div "Your time on missions 5338 hrs" at bounding box center [249, 139] width 314 height 21
click at [391, 137] on div "Your time on missions 5338 hrs" at bounding box center [249, 139] width 314 height 21
click at [168, 140] on div "Your time on missions 5338 hrs" at bounding box center [249, 139] width 314 height 21
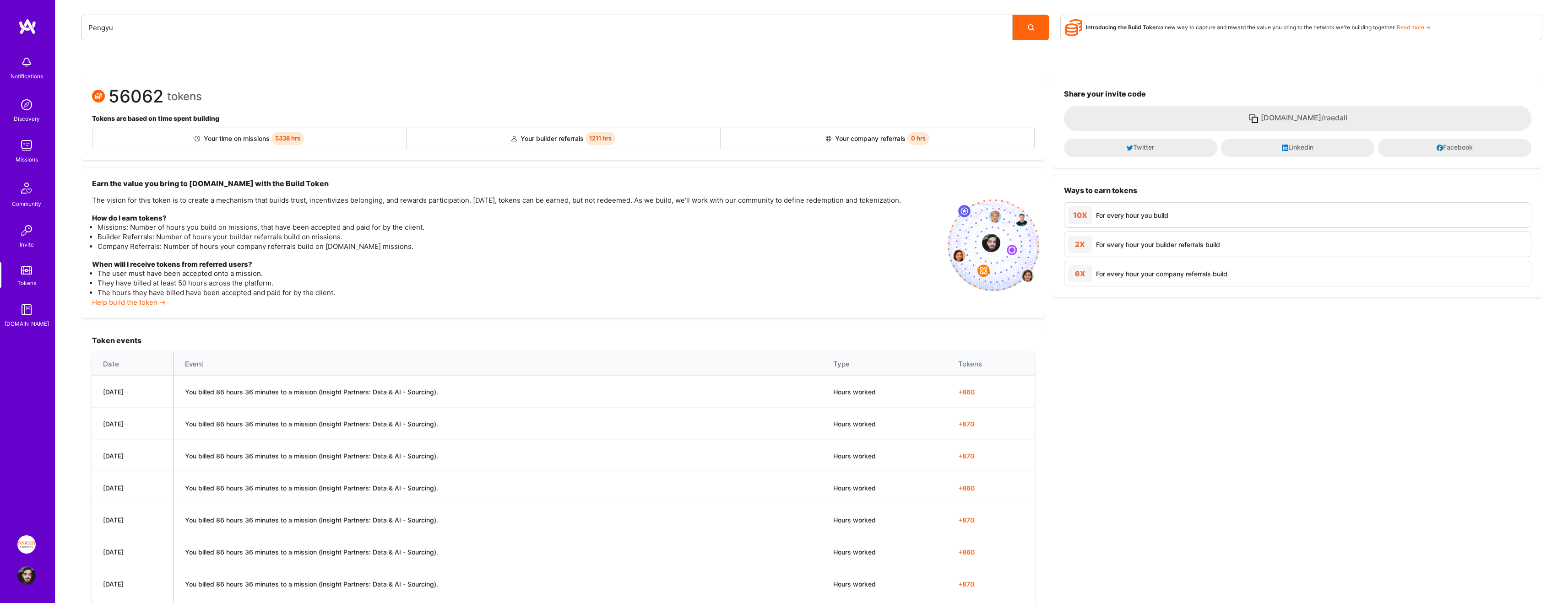
click at [37, 150] on link "Missions" at bounding box center [26, 150] width 57 height 28
